Goal: Communication & Community: Answer question/provide support

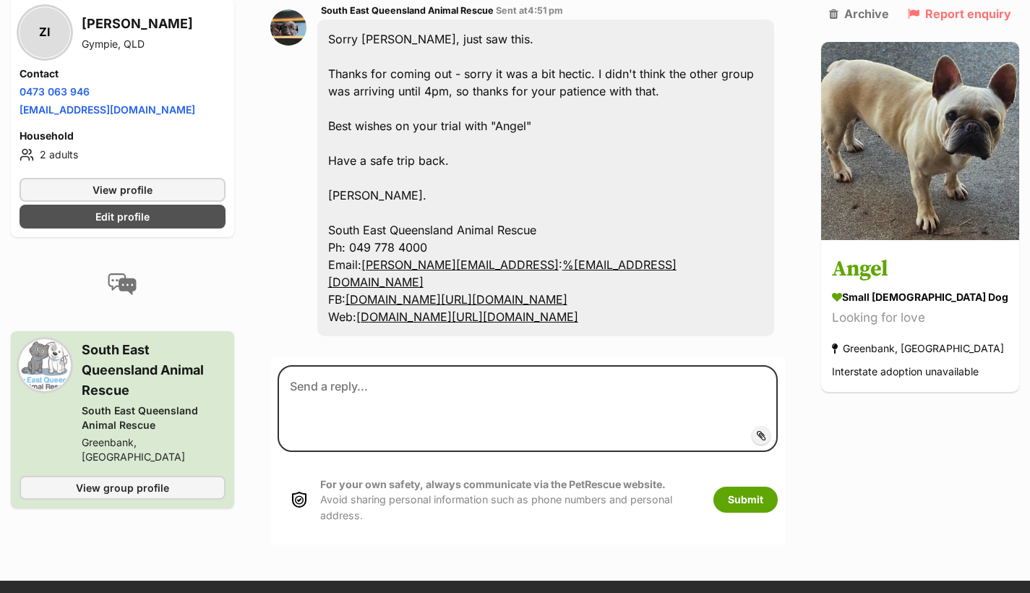
scroll to position [3331, 0]
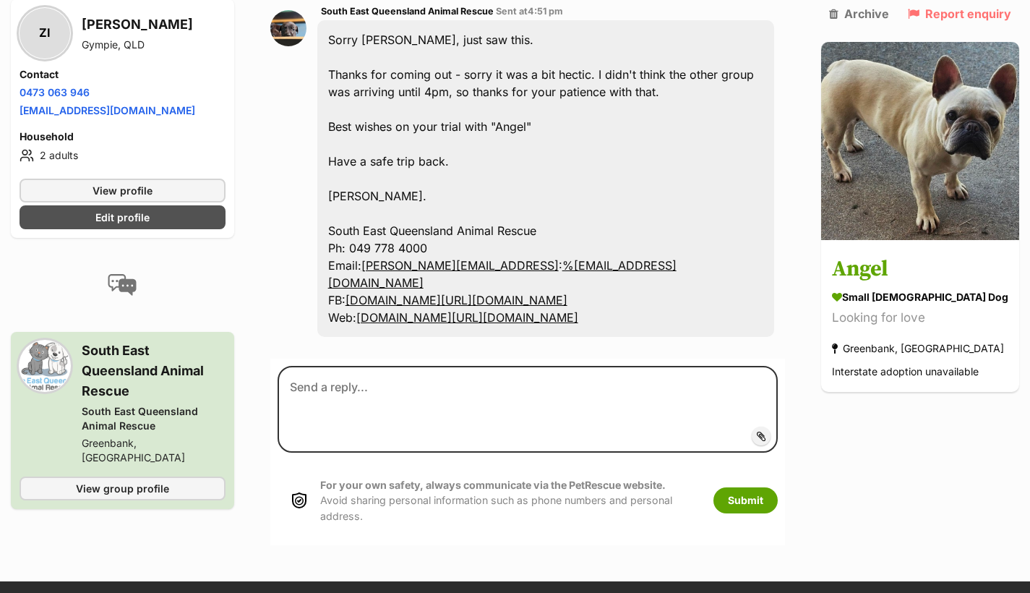
click at [615, 337] on div "Sorry [PERSON_NAME], just saw this. Thanks for coming out - sorry it was a bit …" at bounding box center [545, 178] width 457 height 317
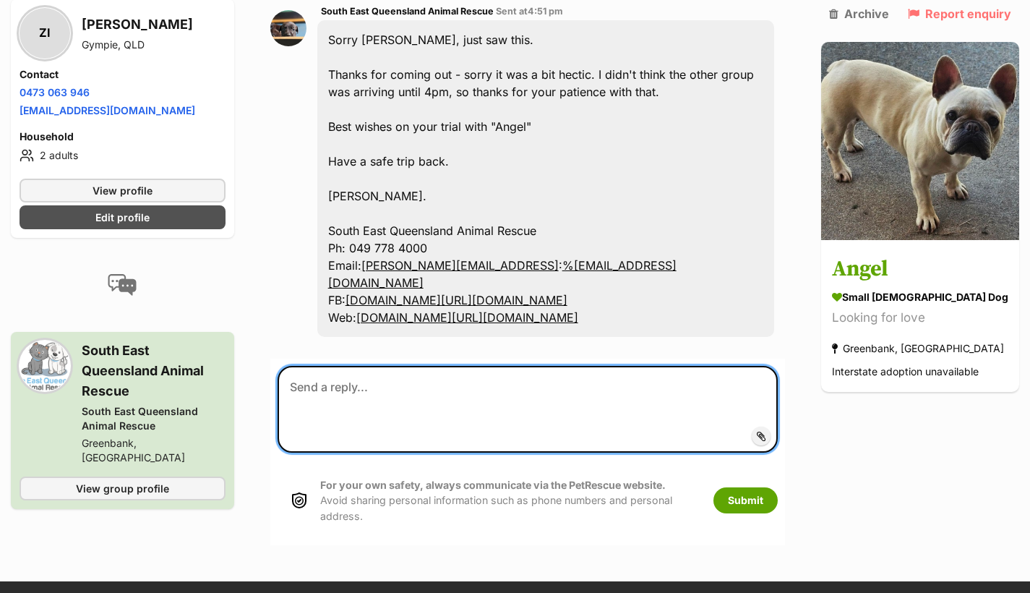
click at [407, 452] on textarea at bounding box center [528, 409] width 500 height 87
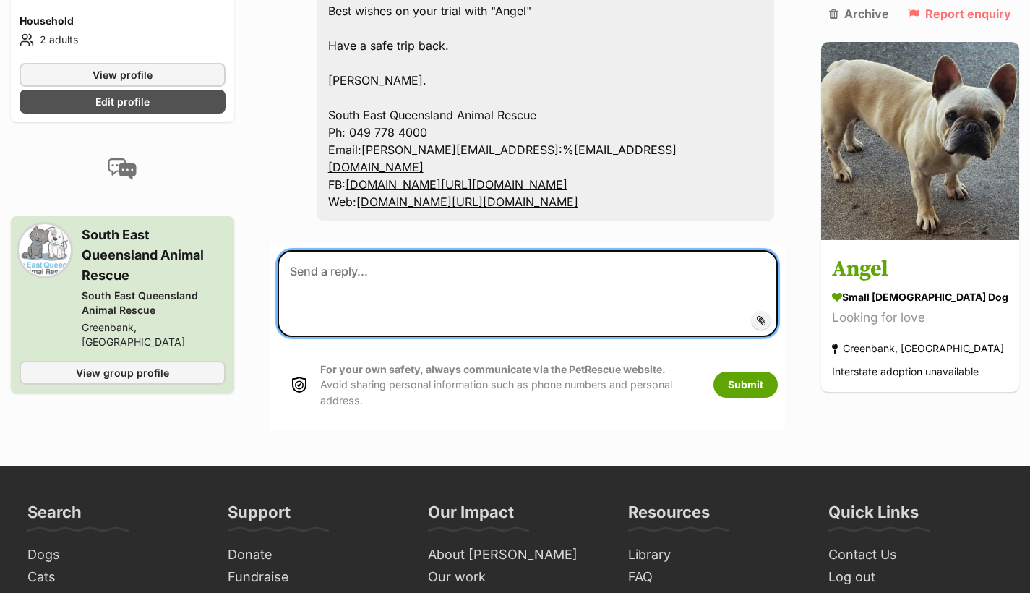
scroll to position [3448, 0]
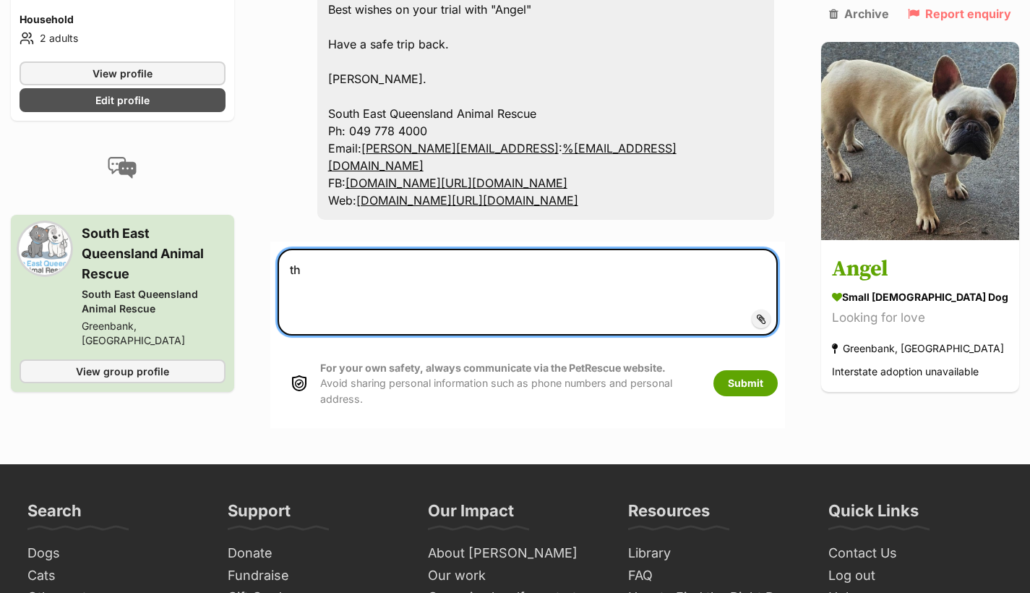
type textarea "t"
type textarea "z"
click at [497, 335] on textarea "That's ok thanks for being very acomedating" at bounding box center [528, 292] width 500 height 87
drag, startPoint x: 541, startPoint y: 455, endPoint x: 474, endPoint y: 455, distance: 66.5
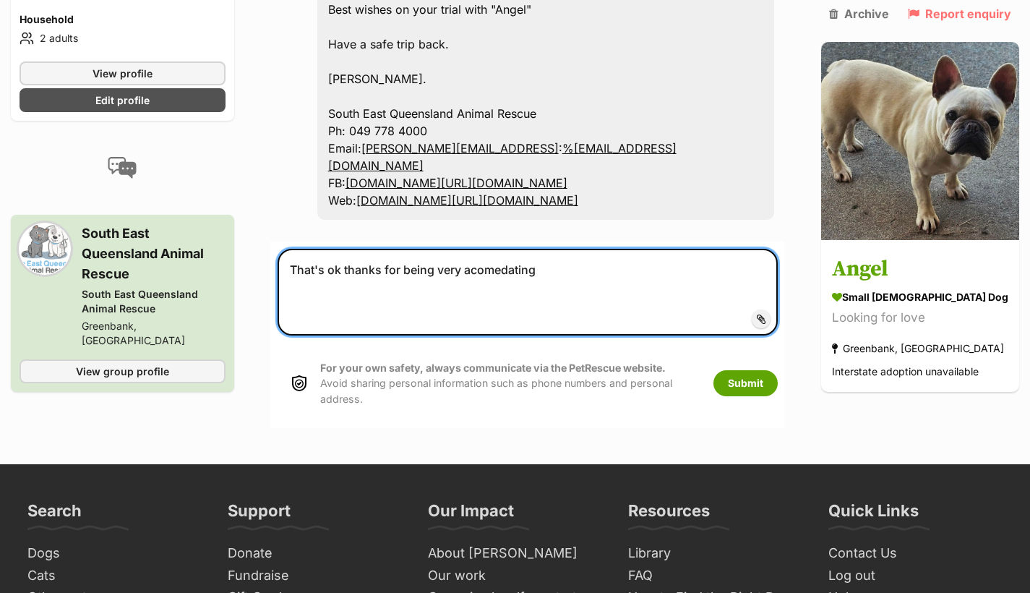
click at [474, 335] on textarea "That's ok thanks for being very acomedating" at bounding box center [528, 292] width 500 height 87
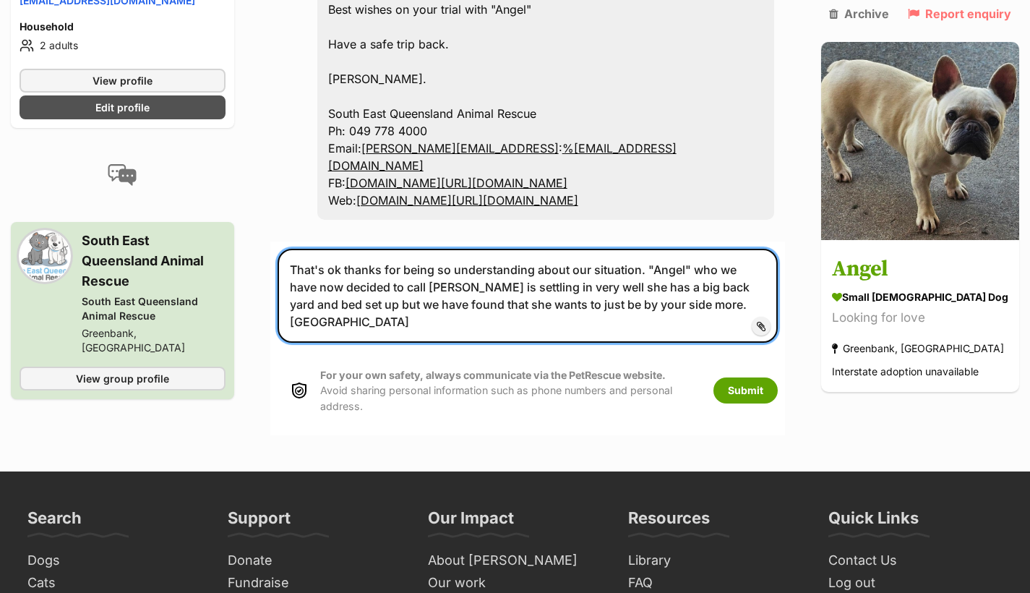
click at [680, 343] on textarea "That's ok thanks for being so understanding about our situation. "Angel" who we…" at bounding box center [528, 296] width 500 height 94
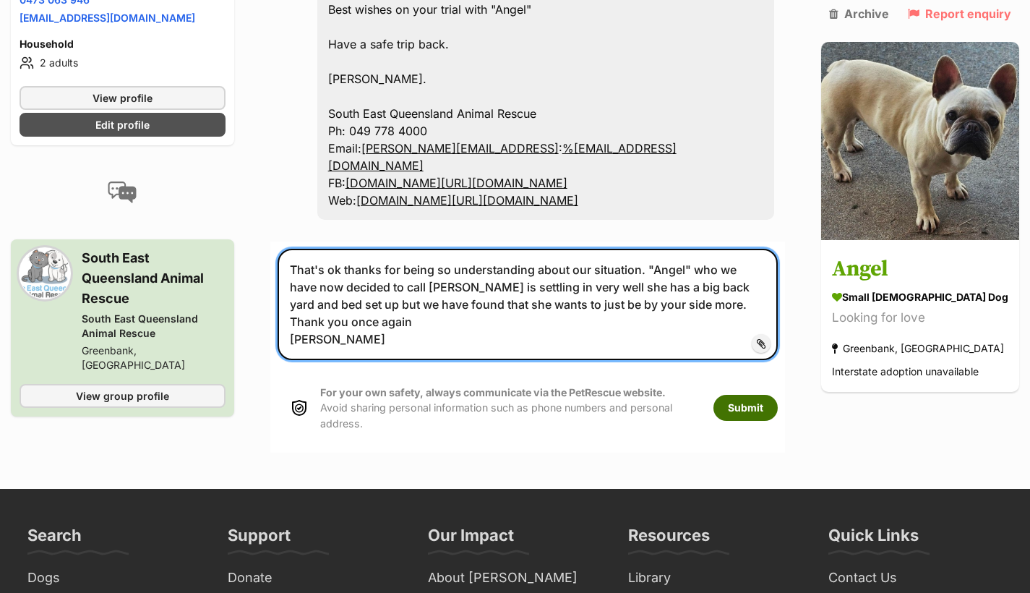
type textarea "That's ok thanks for being so understanding about our situation. "Angel" who we…"
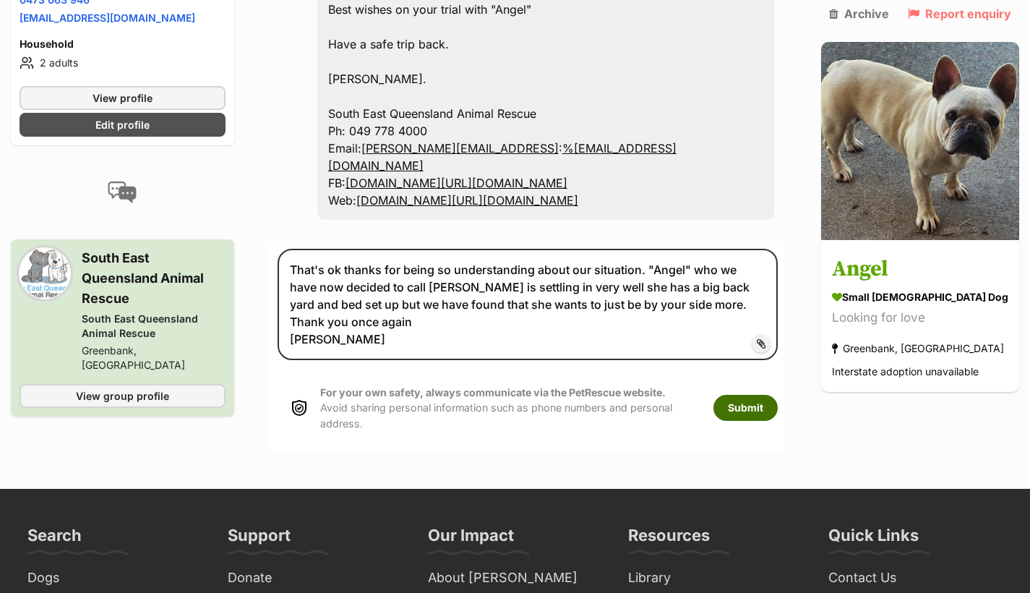
click at [766, 421] on button "Submit" at bounding box center [745, 408] width 64 height 26
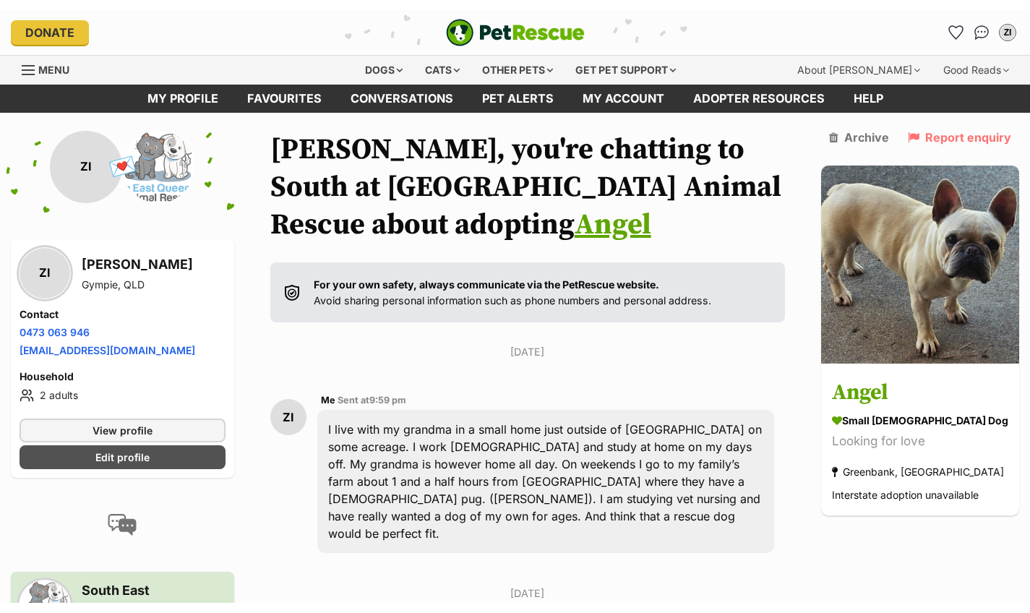
scroll to position [3697, 0]
